Goal: Navigation & Orientation: Find specific page/section

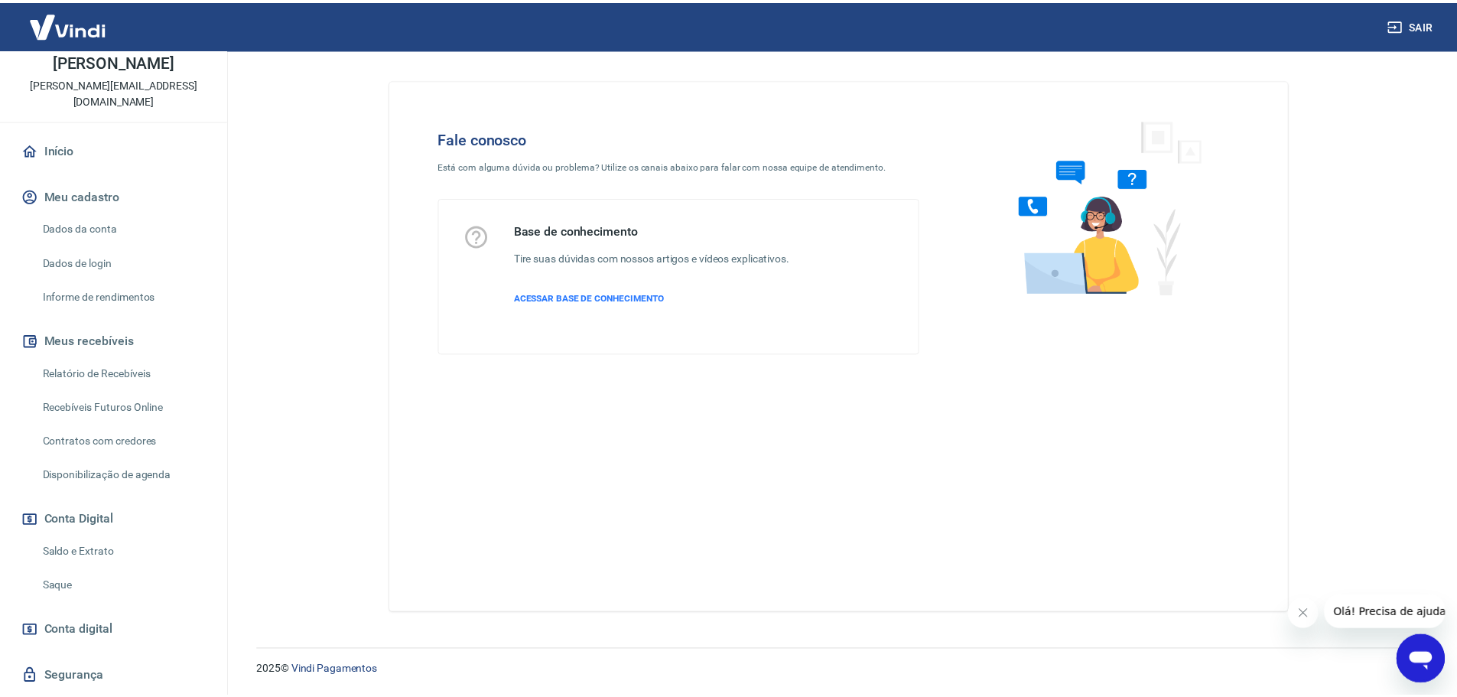
scroll to position [73, 0]
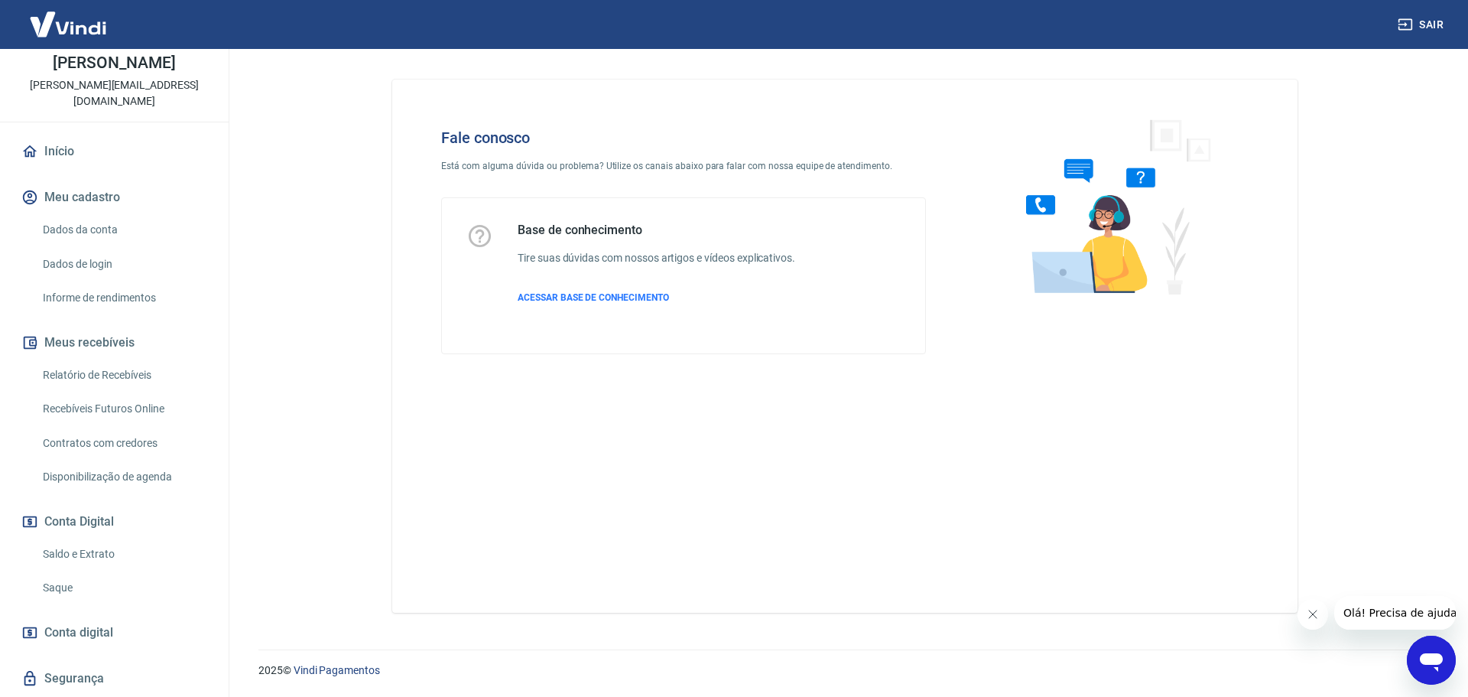
click at [71, 148] on link "Início" at bounding box center [114, 152] width 192 height 34
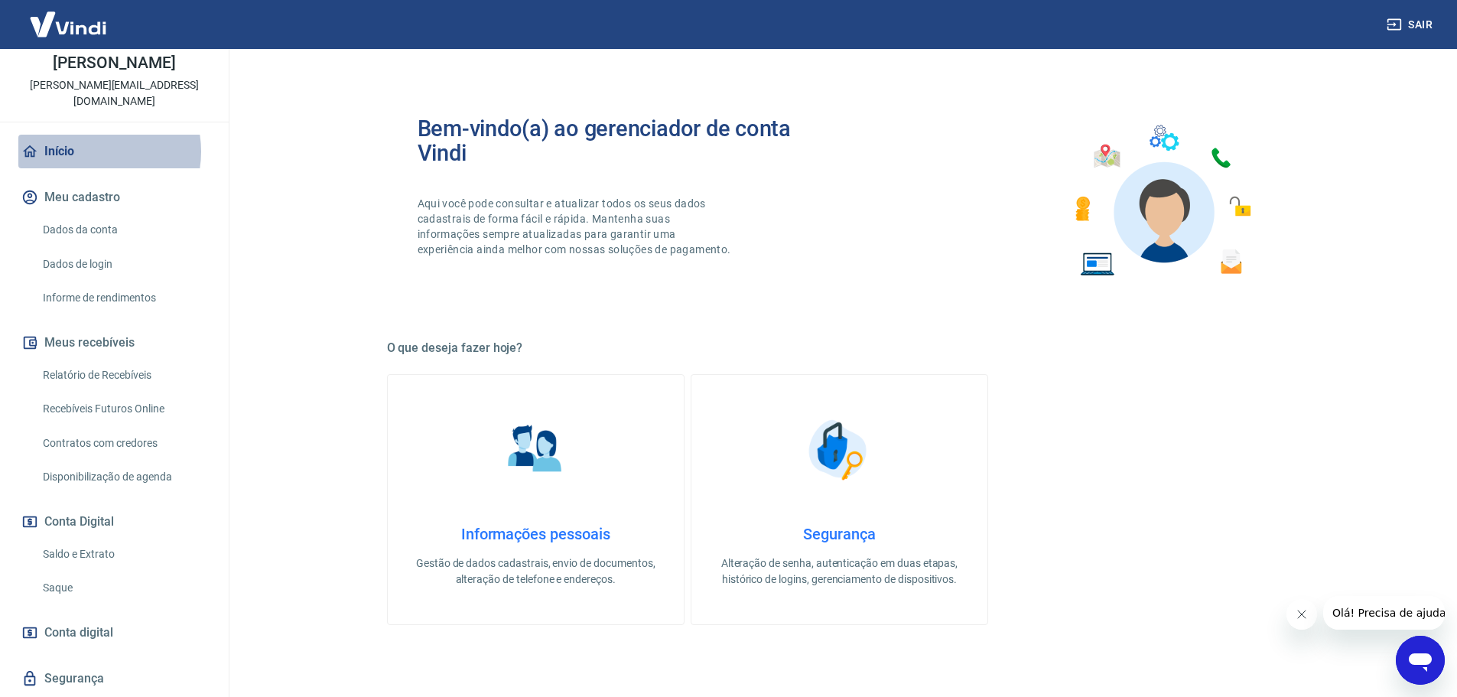
click at [92, 151] on link "Início" at bounding box center [114, 152] width 192 height 34
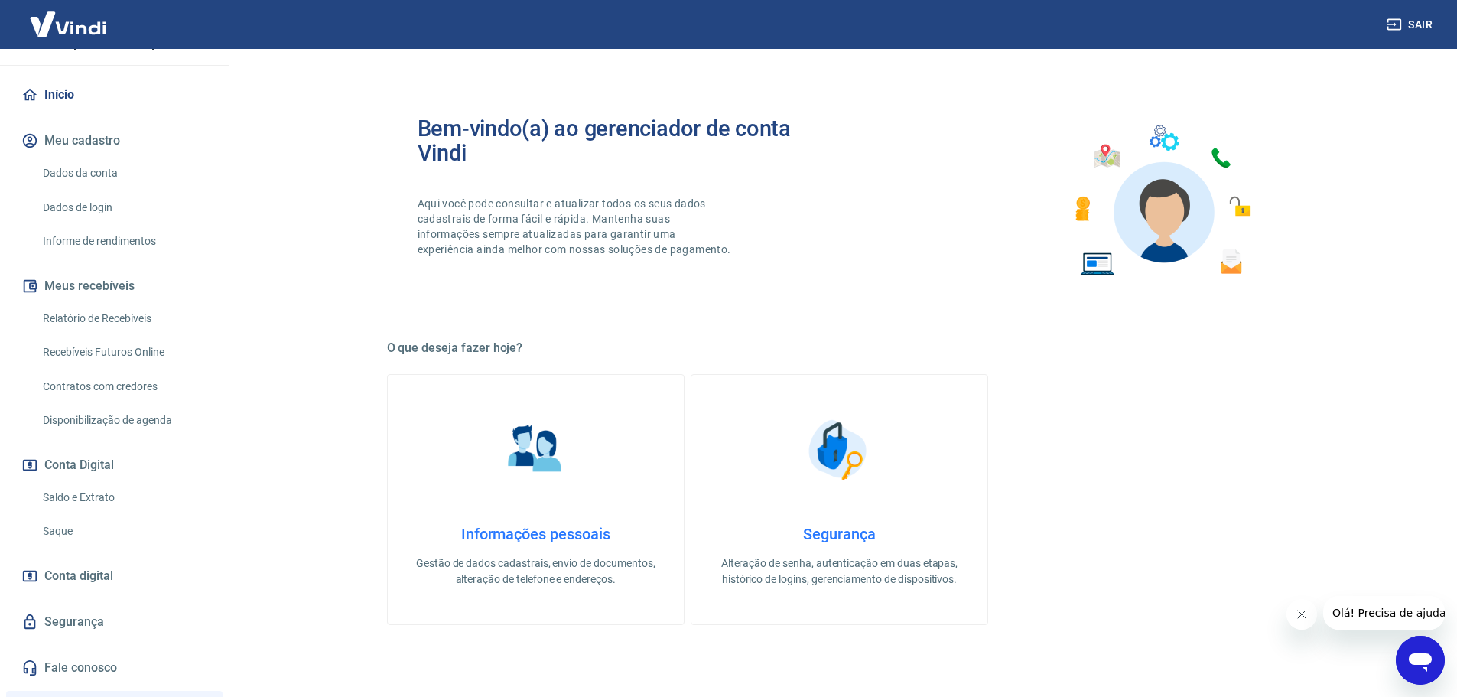
scroll to position [303, 0]
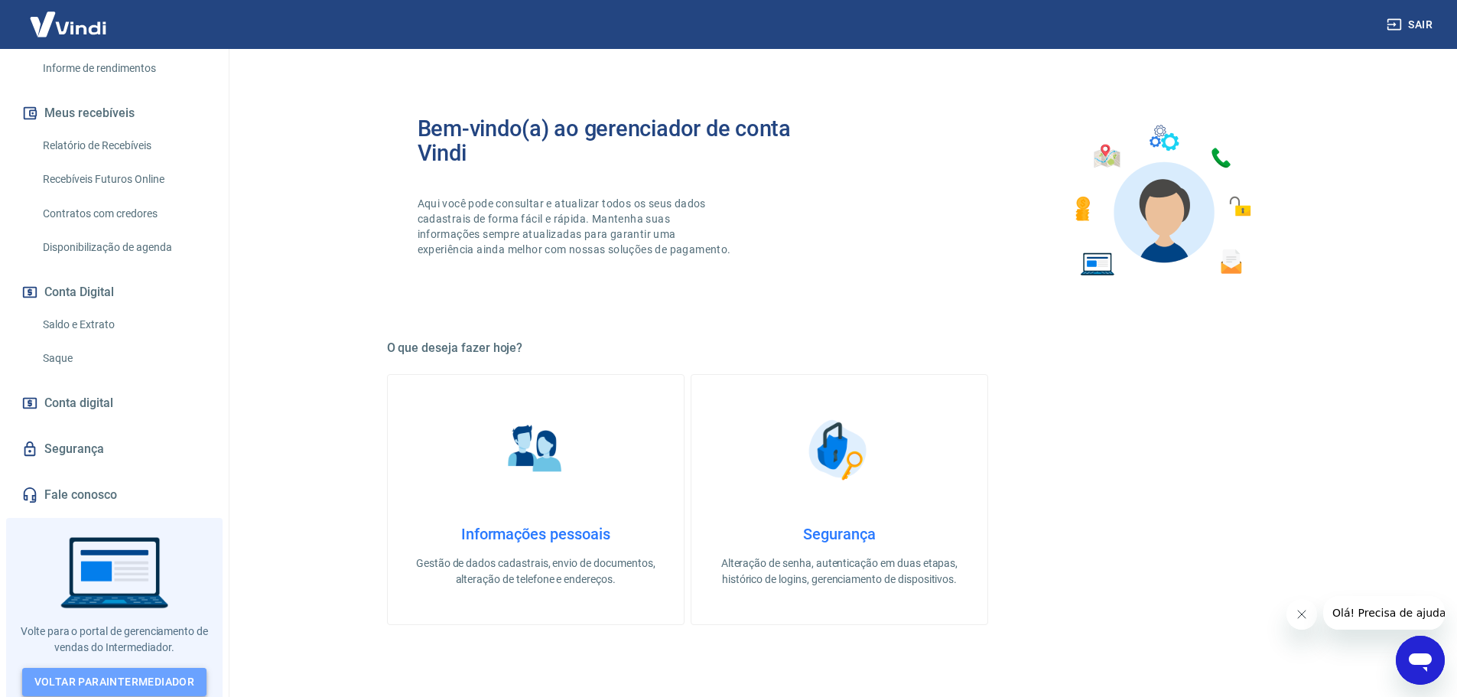
click at [142, 668] on link "Voltar para Intermediador" at bounding box center [114, 682] width 185 height 28
